Goal: Task Accomplishment & Management: Complete application form

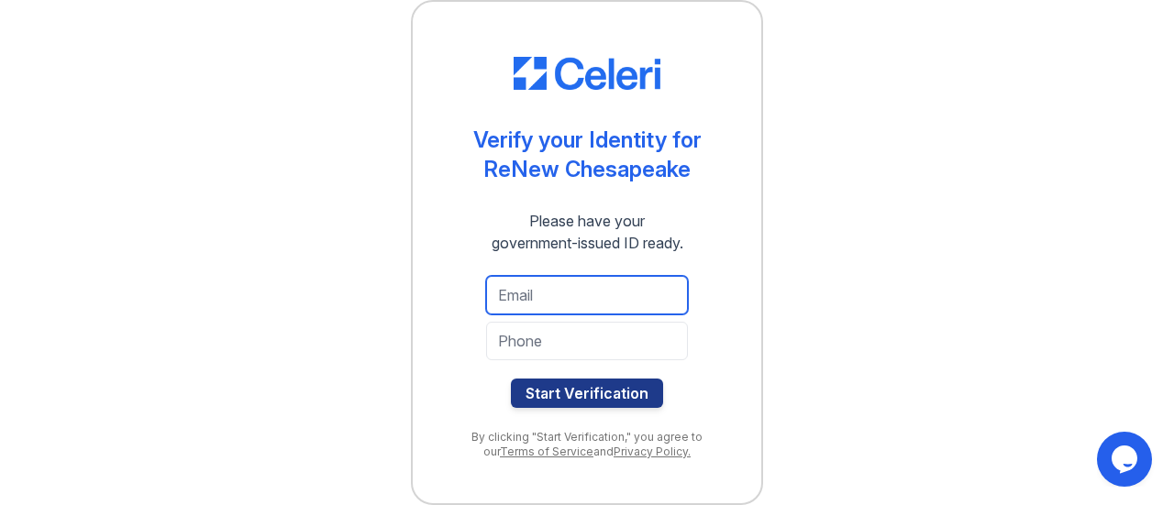
click at [618, 297] on input "email" at bounding box center [587, 295] width 202 height 39
type input "bburden357@gmail.com"
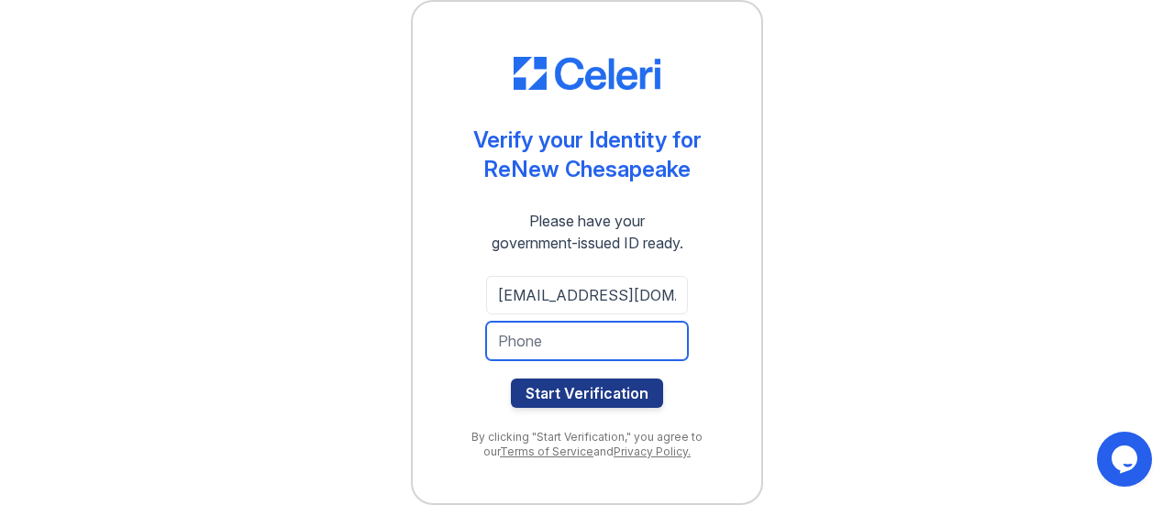
click at [596, 350] on input "tel" at bounding box center [587, 341] width 202 height 39
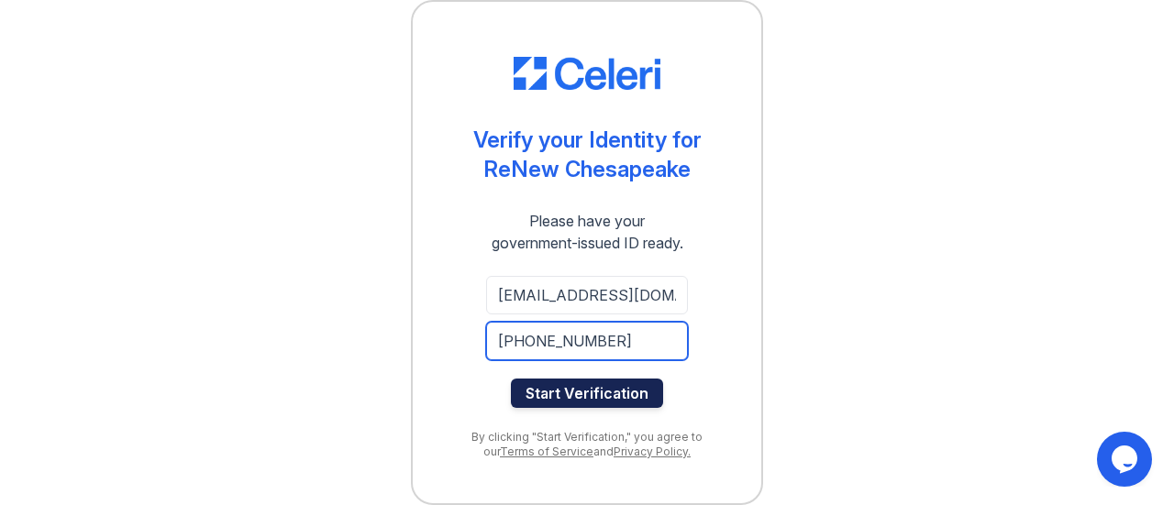
type input "917-365-7232"
click at [580, 397] on button "Start Verification" at bounding box center [587, 393] width 152 height 29
